Goal: Transaction & Acquisition: Purchase product/service

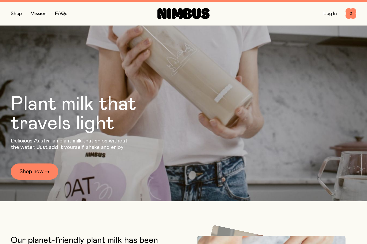
scroll to position [45, 0]
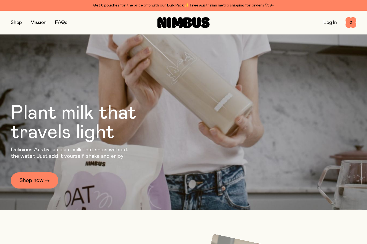
click at [33, 188] on link "Shop now →" at bounding box center [35, 180] width 48 height 16
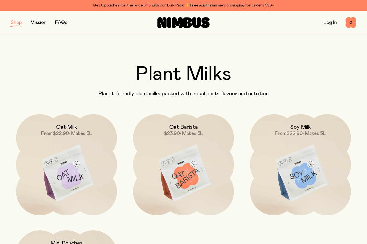
click at [185, 183] on img at bounding box center [183, 173] width 101 height 119
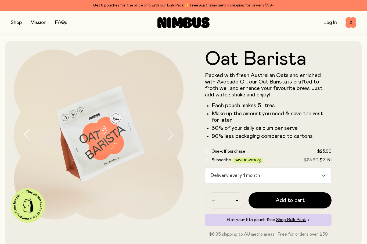
click at [240, 201] on button "button" at bounding box center [237, 200] width 9 height 9
click at [295, 219] on span "Shop Bulk Pack" at bounding box center [291, 219] width 30 height 4
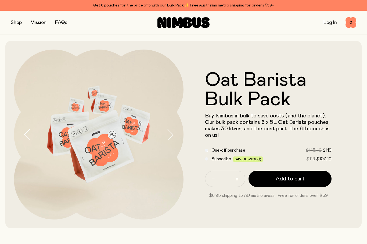
click at [210, 159] on div "Subscribe Save 10-20% $119 $107.10" at bounding box center [268, 158] width 127 height 6
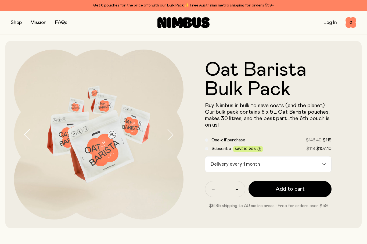
click at [325, 163] on icon "Search for option" at bounding box center [323, 164] width 3 height 2
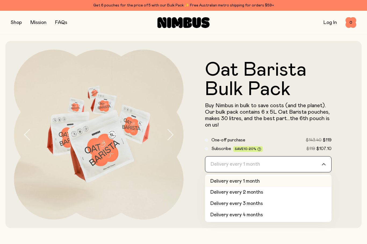
click at [261, 182] on li "Delivery every 1 month" at bounding box center [268, 181] width 127 height 11
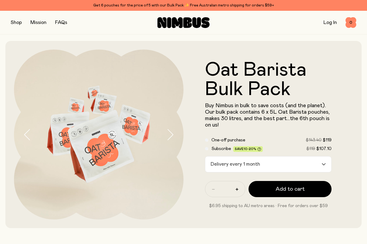
click at [294, 188] on span "Add to cart" at bounding box center [290, 189] width 29 height 8
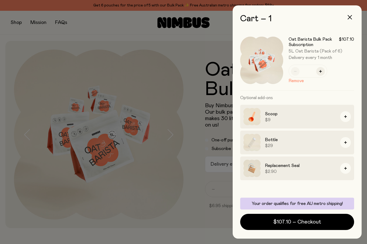
click at [348, 144] on button "button" at bounding box center [345, 142] width 11 height 11
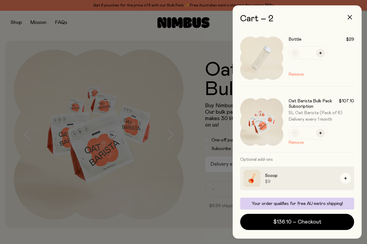
click at [286, 225] on span "$136.10 – Checkout" at bounding box center [297, 222] width 48 height 8
